Goal: Task Accomplishment & Management: Manage account settings

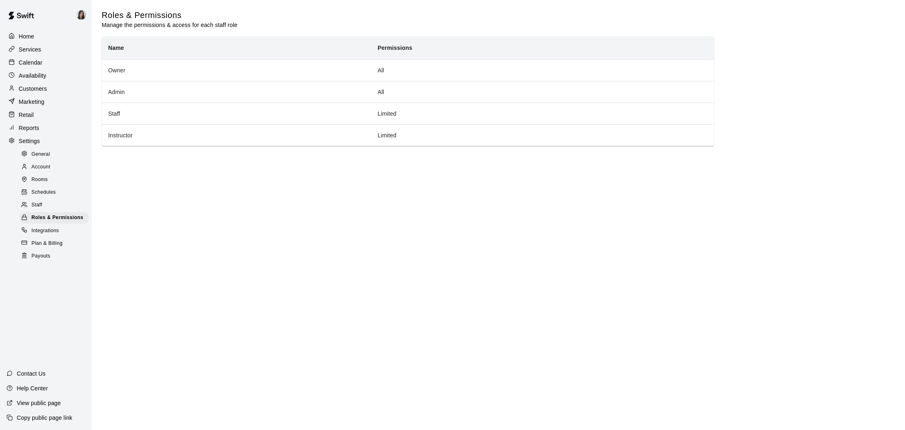
click at [38, 201] on span "Staff" at bounding box center [36, 205] width 11 height 8
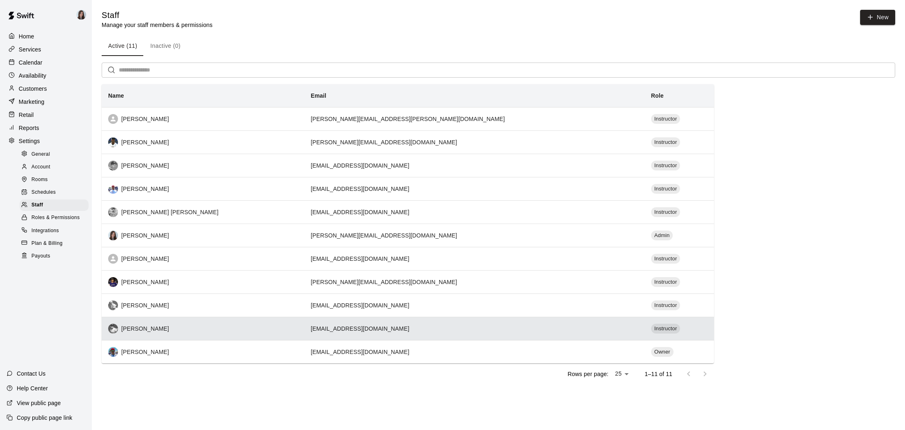
click at [212, 331] on div "[PERSON_NAME]" at bounding box center [203, 328] width 190 height 10
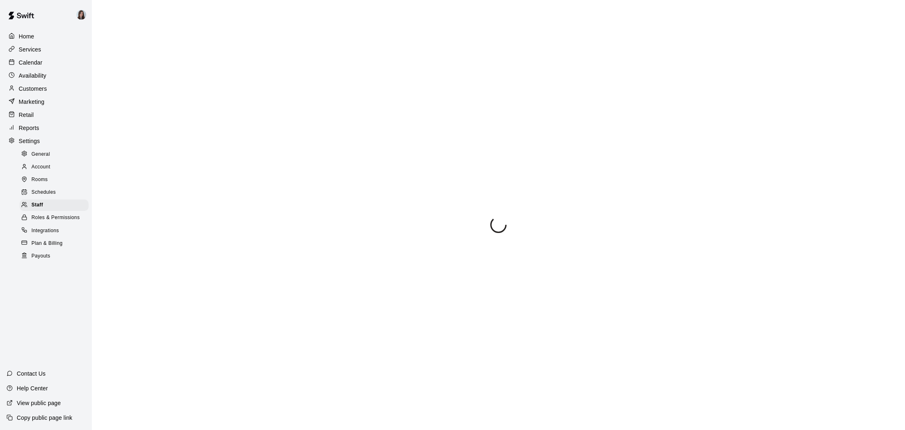
select select "**"
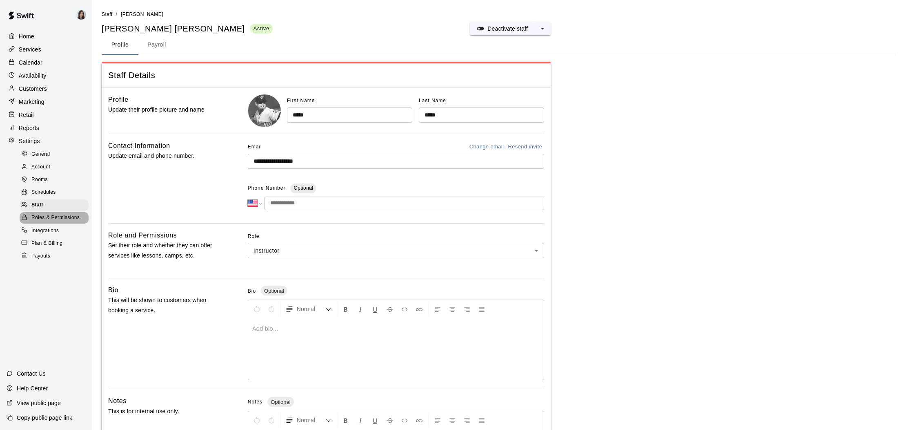
click at [42, 216] on span "Roles & Permissions" at bounding box center [55, 218] width 48 height 8
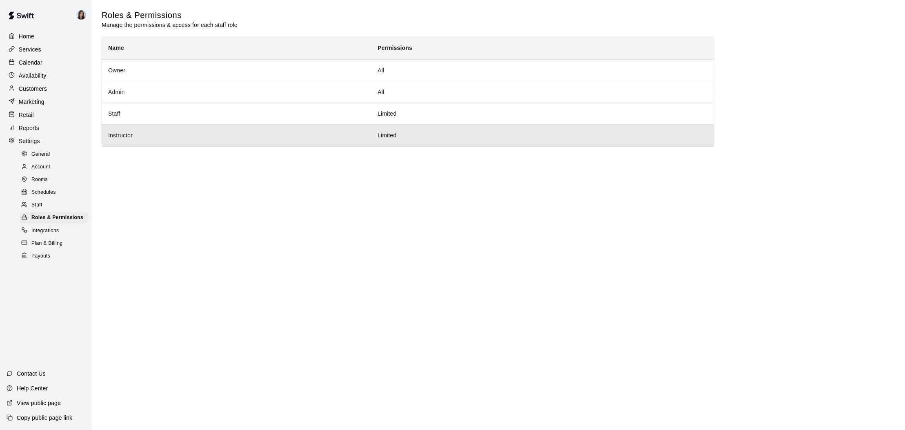
click at [161, 130] on th "Instructor" at bounding box center [237, 135] width 270 height 22
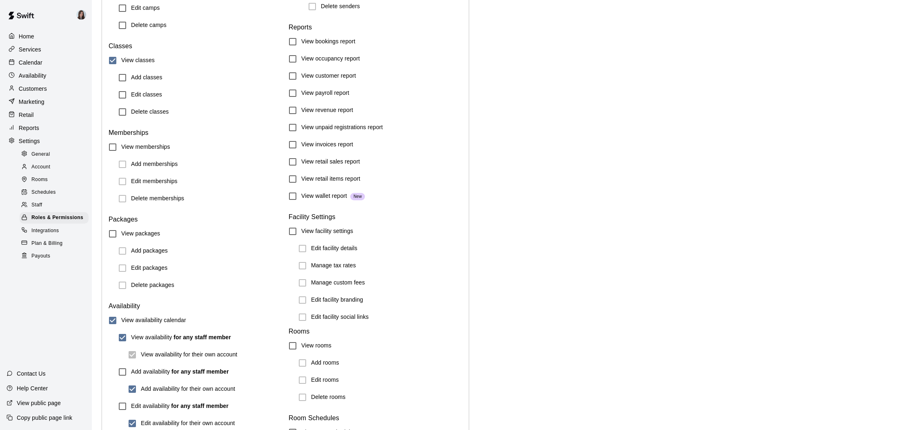
scroll to position [797, 0]
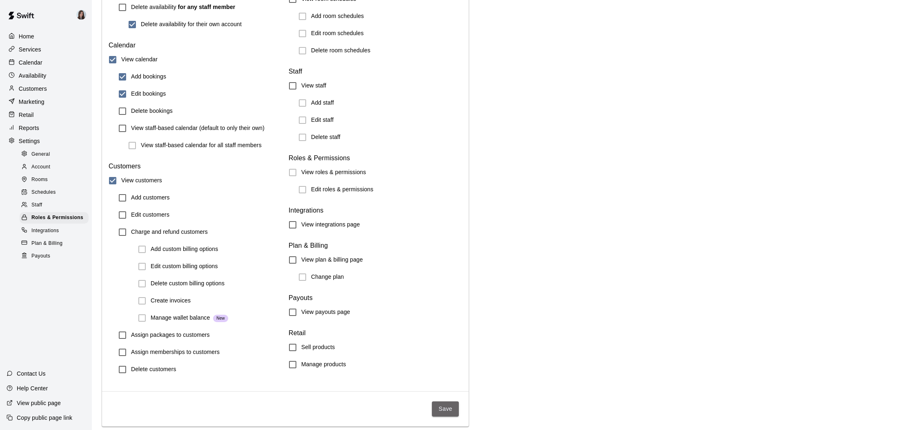
click at [438, 410] on button "Save" at bounding box center [445, 408] width 27 height 15
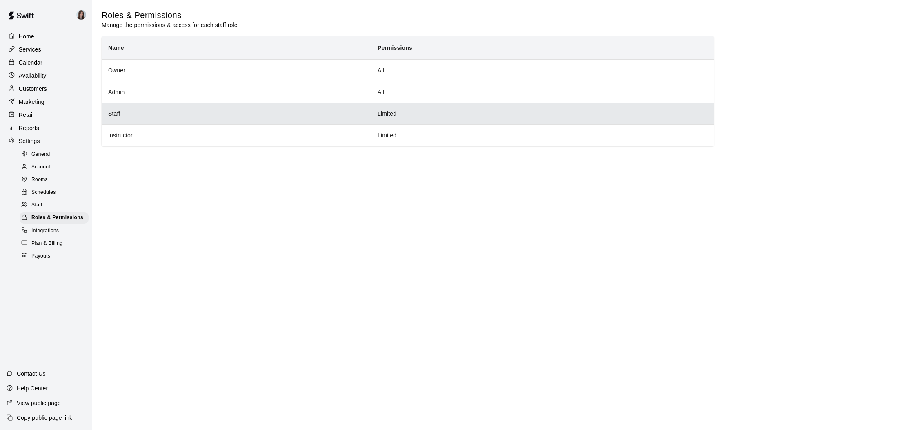
click at [132, 115] on th "Staff" at bounding box center [237, 114] width 270 height 22
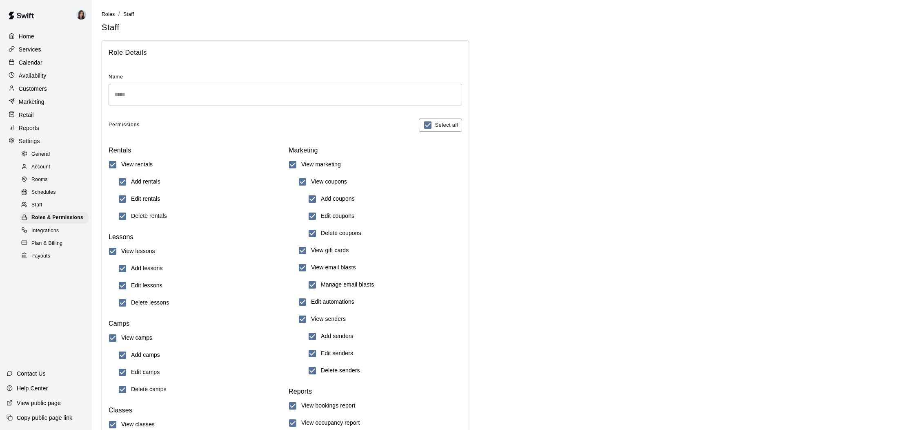
click at [34, 35] on div "Home" at bounding box center [46, 36] width 79 height 12
